Goal: Navigation & Orientation: Find specific page/section

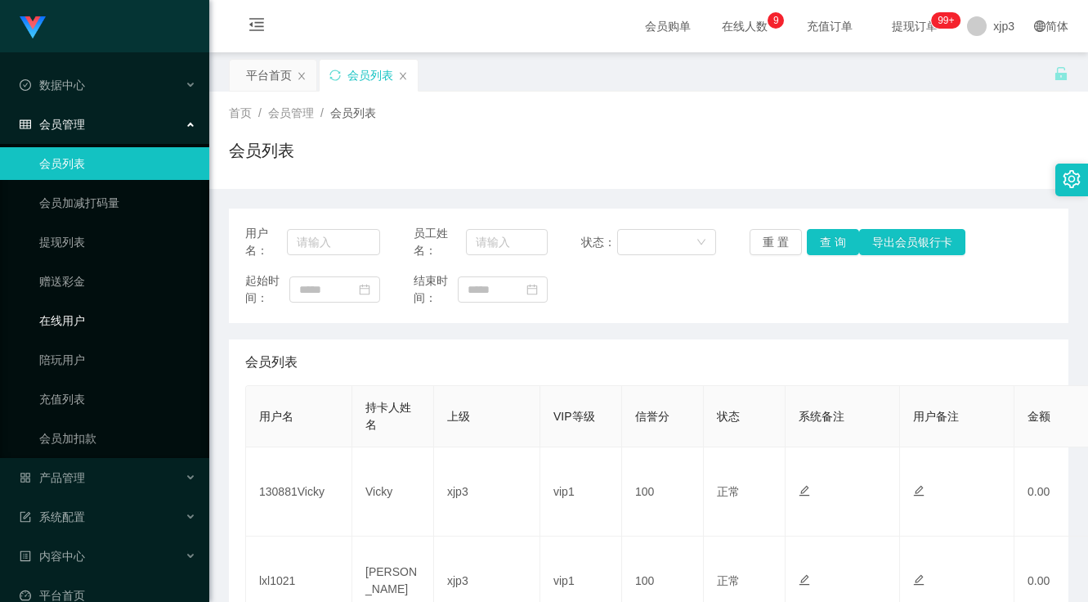
scroll to position [105, 0]
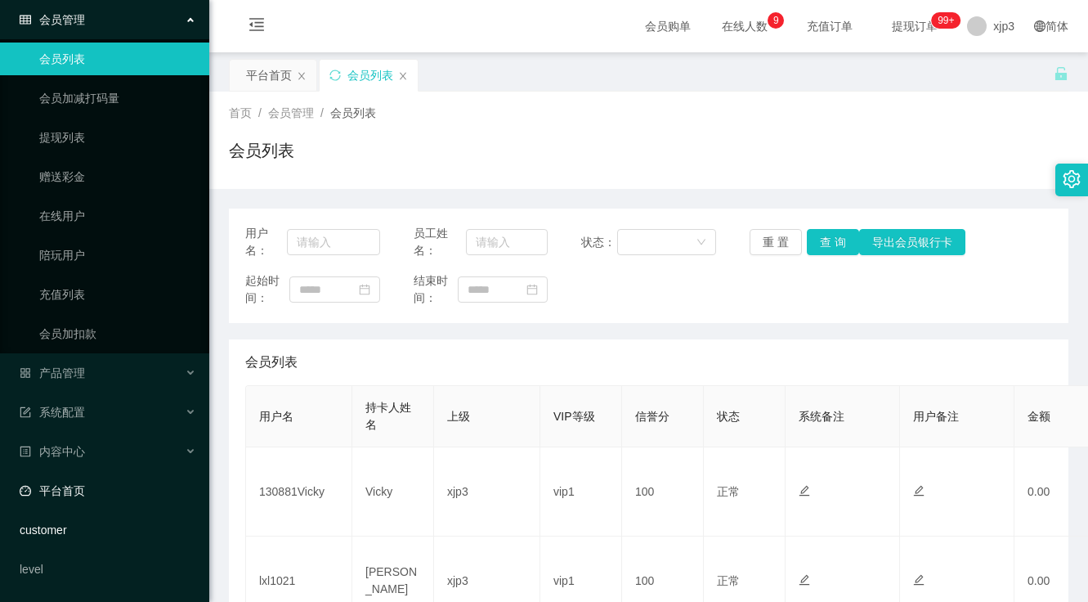
click at [78, 509] on ul "数据中心 会员管理 会员列表 会员加减打码量 提现列表 赠送彩金 在线用户 陪玩用户 充值列表 会员加扣款 产品管理 系统配置 内容中心 平台首页 custo…" at bounding box center [104, 275] width 209 height 654
click at [85, 498] on link "平台首页" at bounding box center [108, 490] width 177 height 33
